Goal: Transaction & Acquisition: Purchase product/service

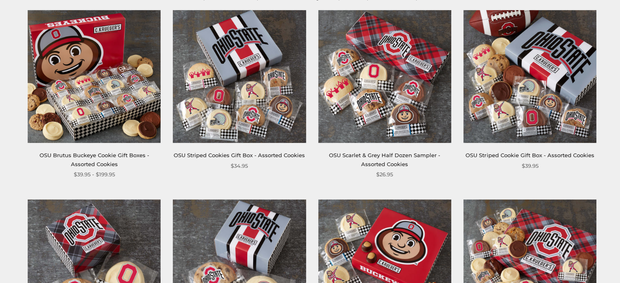
scroll to position [163, 0]
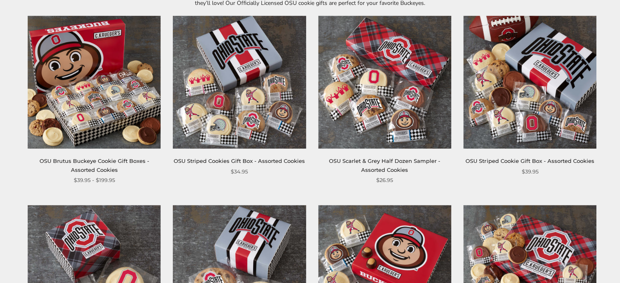
click at [84, 106] on img at bounding box center [94, 82] width 133 height 133
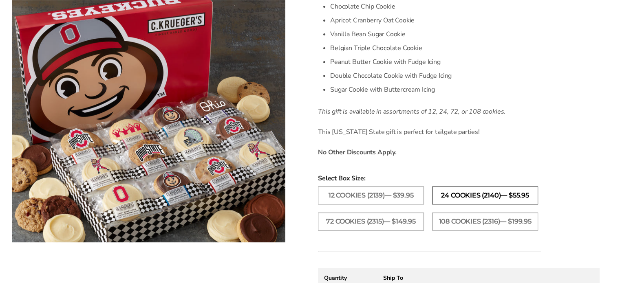
scroll to position [285, 0]
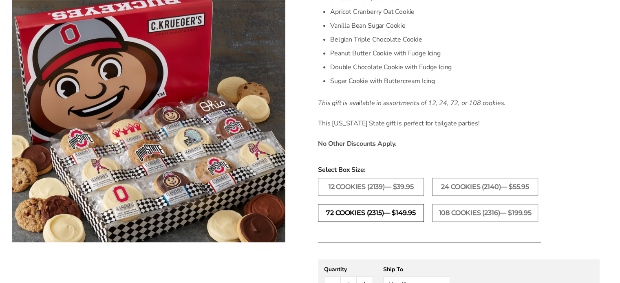
click at [353, 216] on label "72 Cookies (2315)— $149.95" at bounding box center [371, 213] width 106 height 18
